Goal: Entertainment & Leisure: Consume media (video, audio)

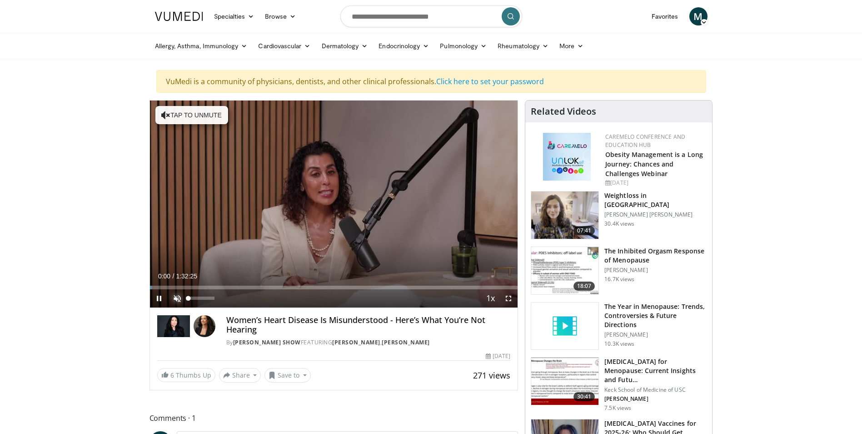
click at [177, 297] on span "Video Player" at bounding box center [177, 298] width 18 height 18
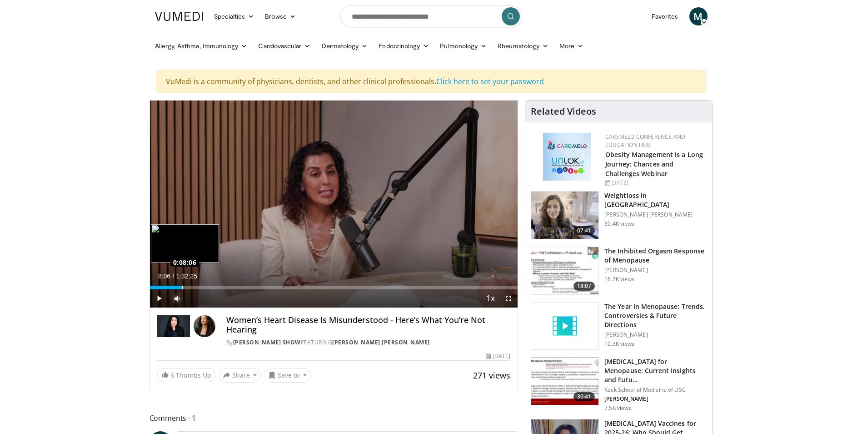
drag, startPoint x: 151, startPoint y: 286, endPoint x: 182, endPoint y: 286, distance: 30.4
click at [182, 286] on div "Loaded : 9.21% 0:08:06 0:08:06" at bounding box center [334, 287] width 368 height 4
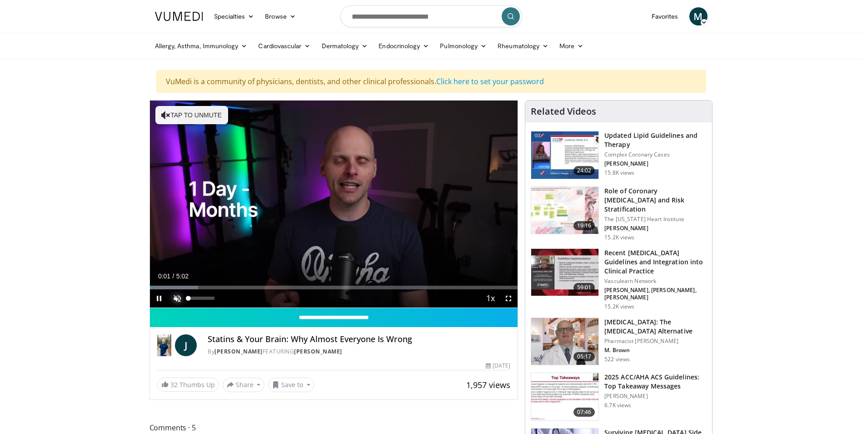
click at [175, 298] on span "Video Player" at bounding box center [177, 298] width 18 height 18
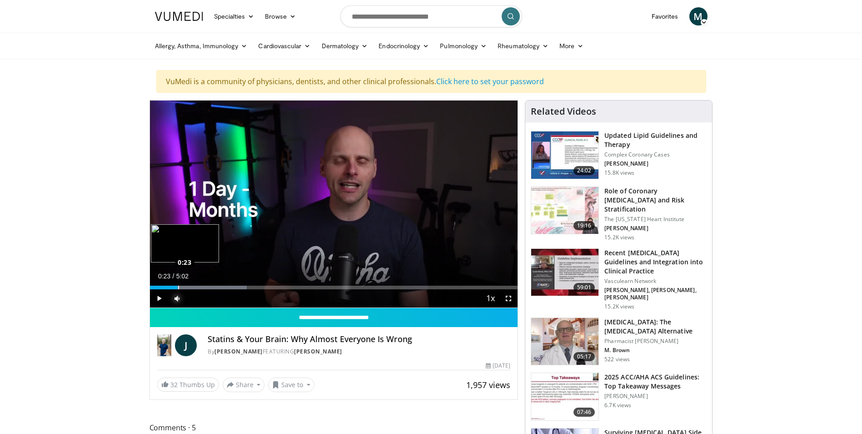
drag, startPoint x: 156, startPoint y: 289, endPoint x: 178, endPoint y: 289, distance: 21.8
click at [178, 289] on div "Loaded : 26.34% 0:22 0:23" at bounding box center [334, 287] width 368 height 4
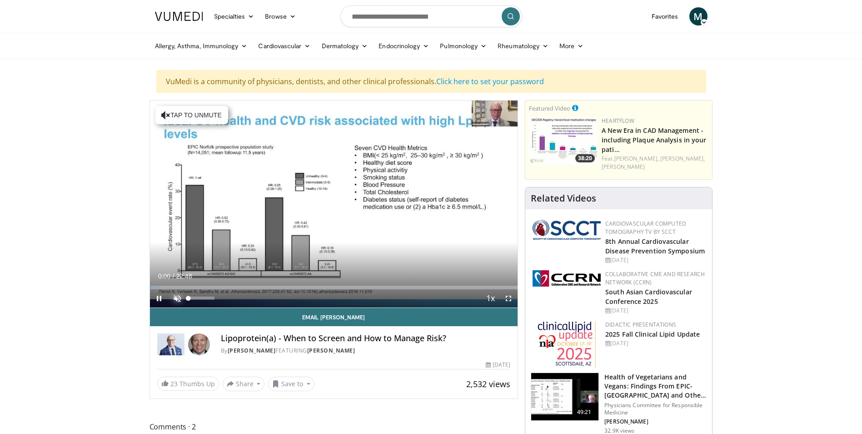
click at [174, 298] on span "Video Player" at bounding box center [177, 298] width 18 height 18
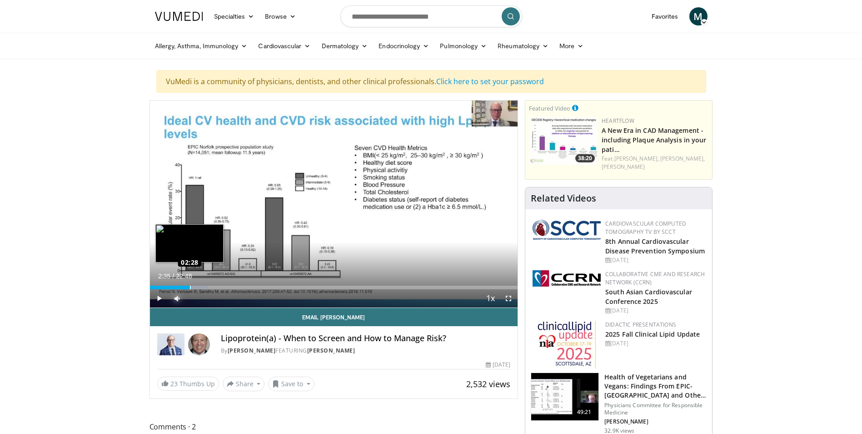
drag, startPoint x: 154, startPoint y: 288, endPoint x: 191, endPoint y: 287, distance: 37.7
click at [191, 287] on div "02:35" at bounding box center [171, 287] width 42 height 4
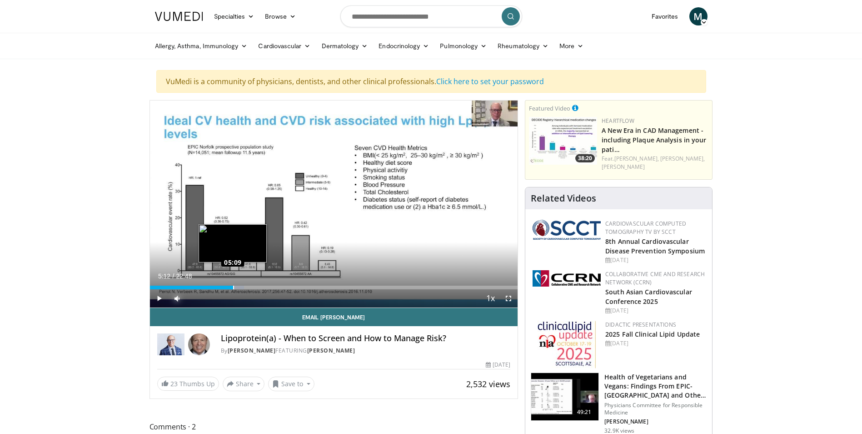
drag, startPoint x: 192, startPoint y: 285, endPoint x: 234, endPoint y: 286, distance: 42.3
click at [234, 286] on div "Loaded : 25.58% 05:12 05:09" at bounding box center [334, 287] width 368 height 4
drag, startPoint x: 234, startPoint y: 286, endPoint x: 254, endPoint y: 287, distance: 19.6
click at [254, 287] on div "Progress Bar" at bounding box center [253, 287] width 1 height 4
click at [157, 295] on span "Video Player" at bounding box center [159, 298] width 18 height 18
